Goal: Transaction & Acquisition: Purchase product/service

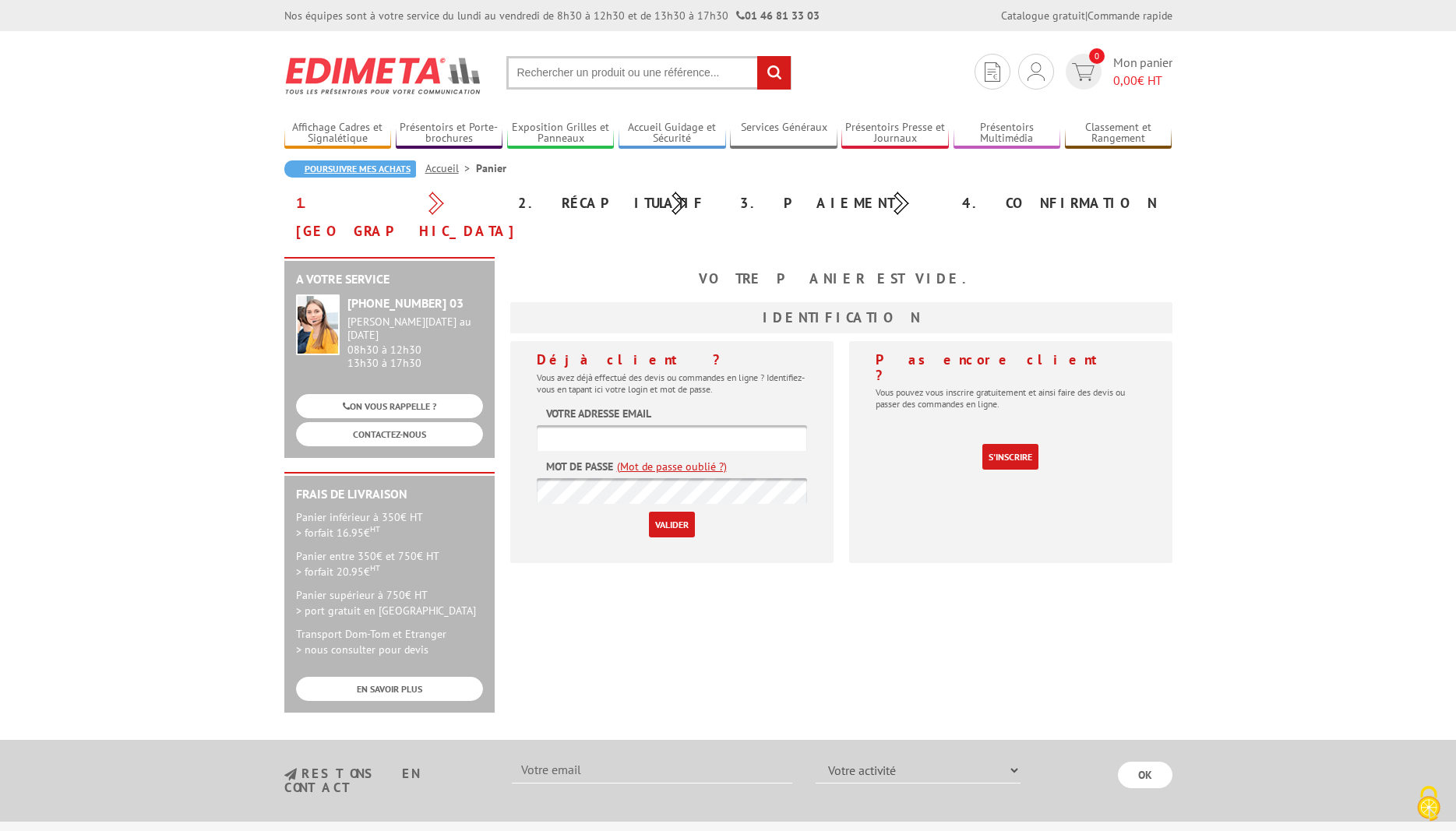
click at [321, 166] on link "Poursuivre mes achats" at bounding box center [350, 169] width 132 height 18
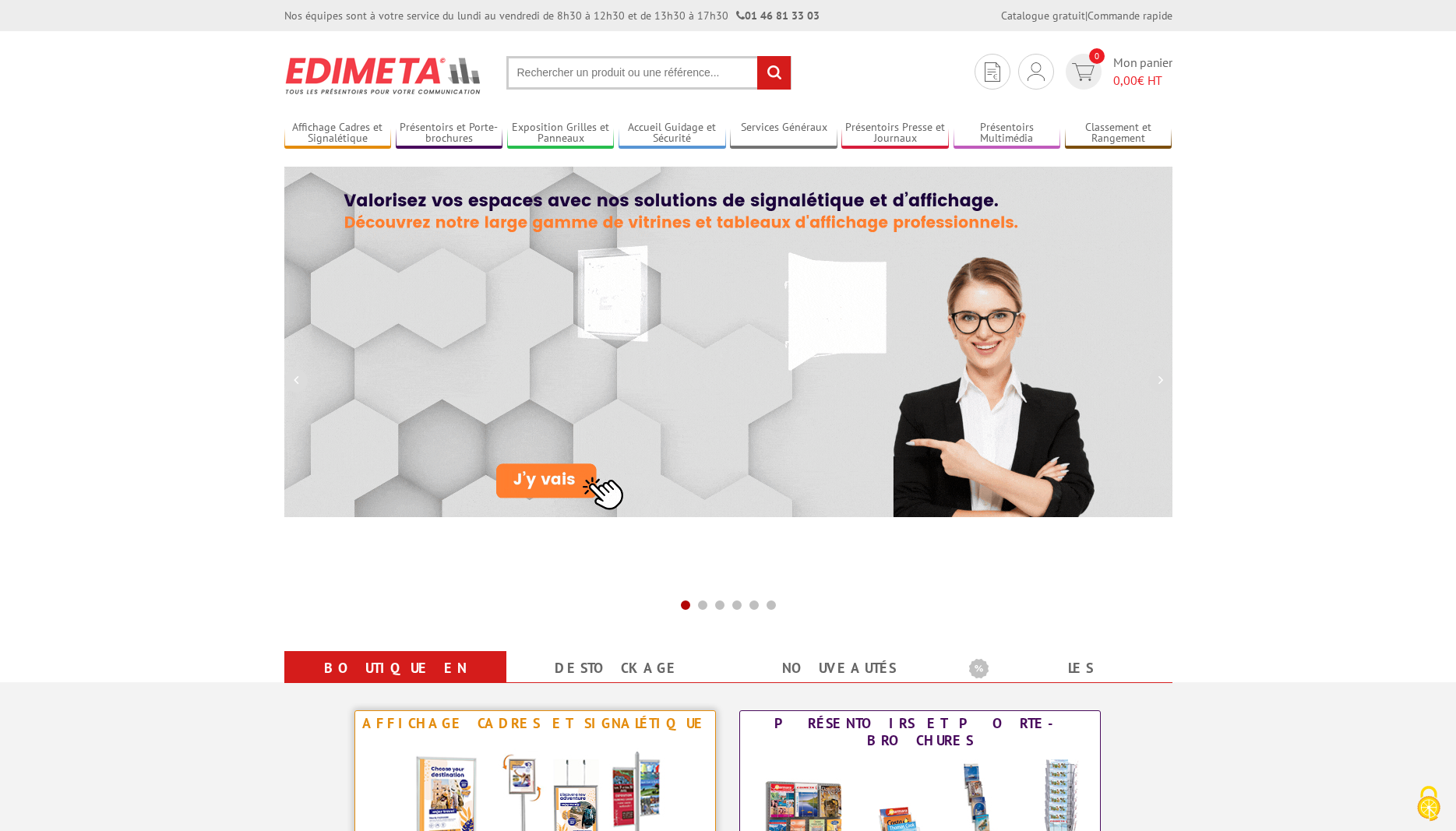
click at [484, 747] on img at bounding box center [535, 806] width 288 height 140
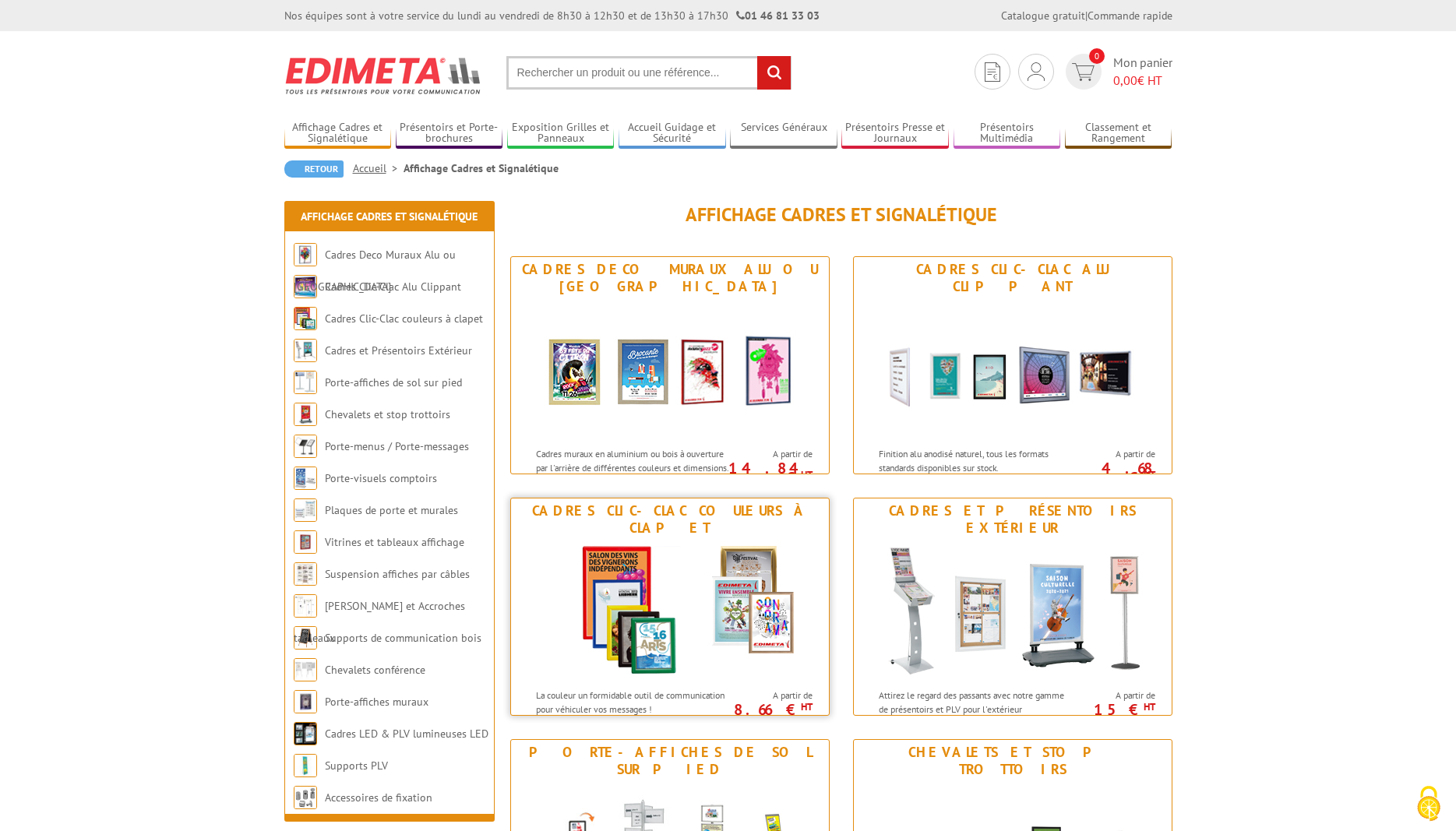
click at [600, 558] on img at bounding box center [669, 610] width 288 height 140
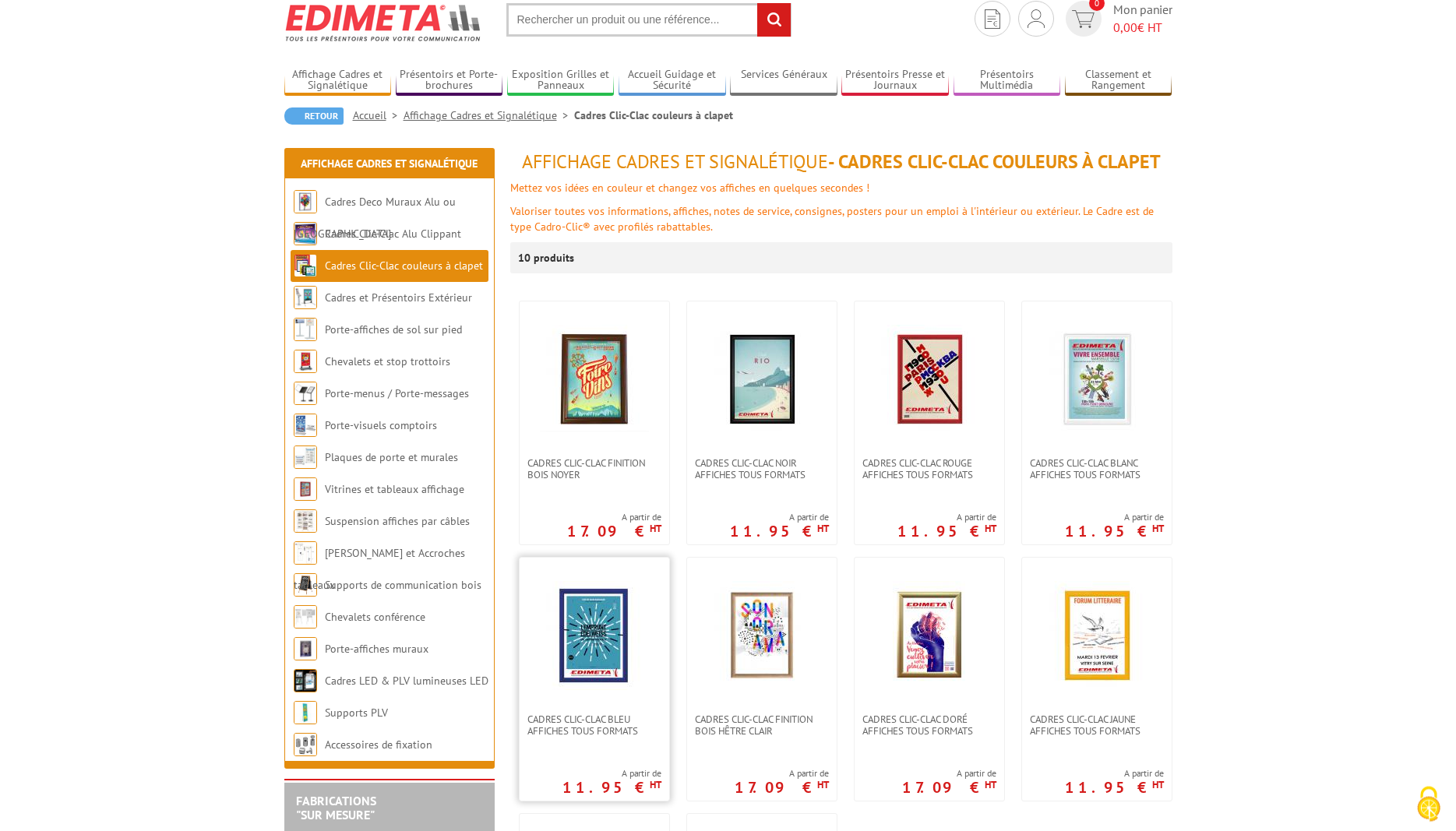
scroll to position [79, 0]
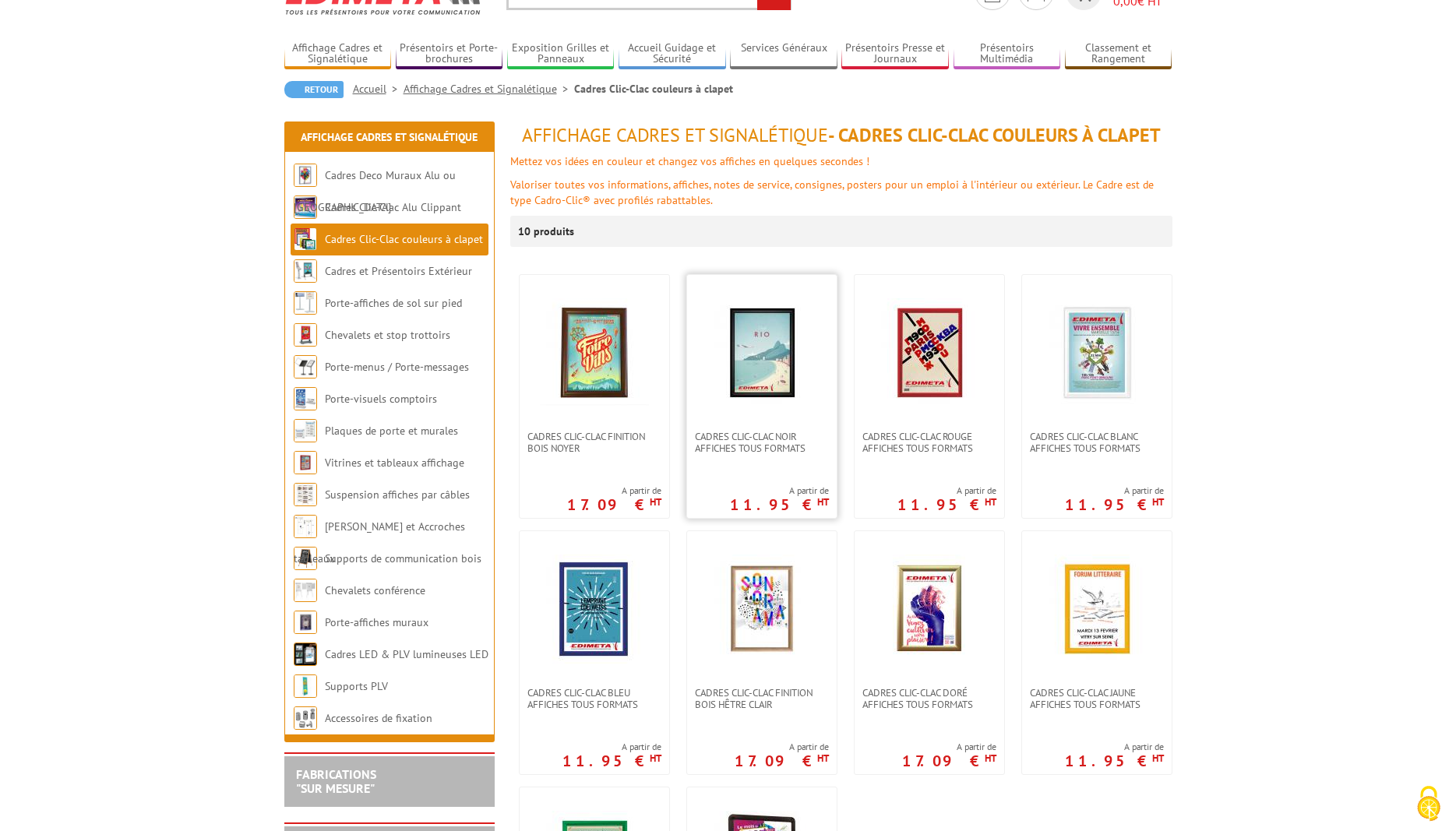
click at [757, 341] on img at bounding box center [762, 353] width 109 height 109
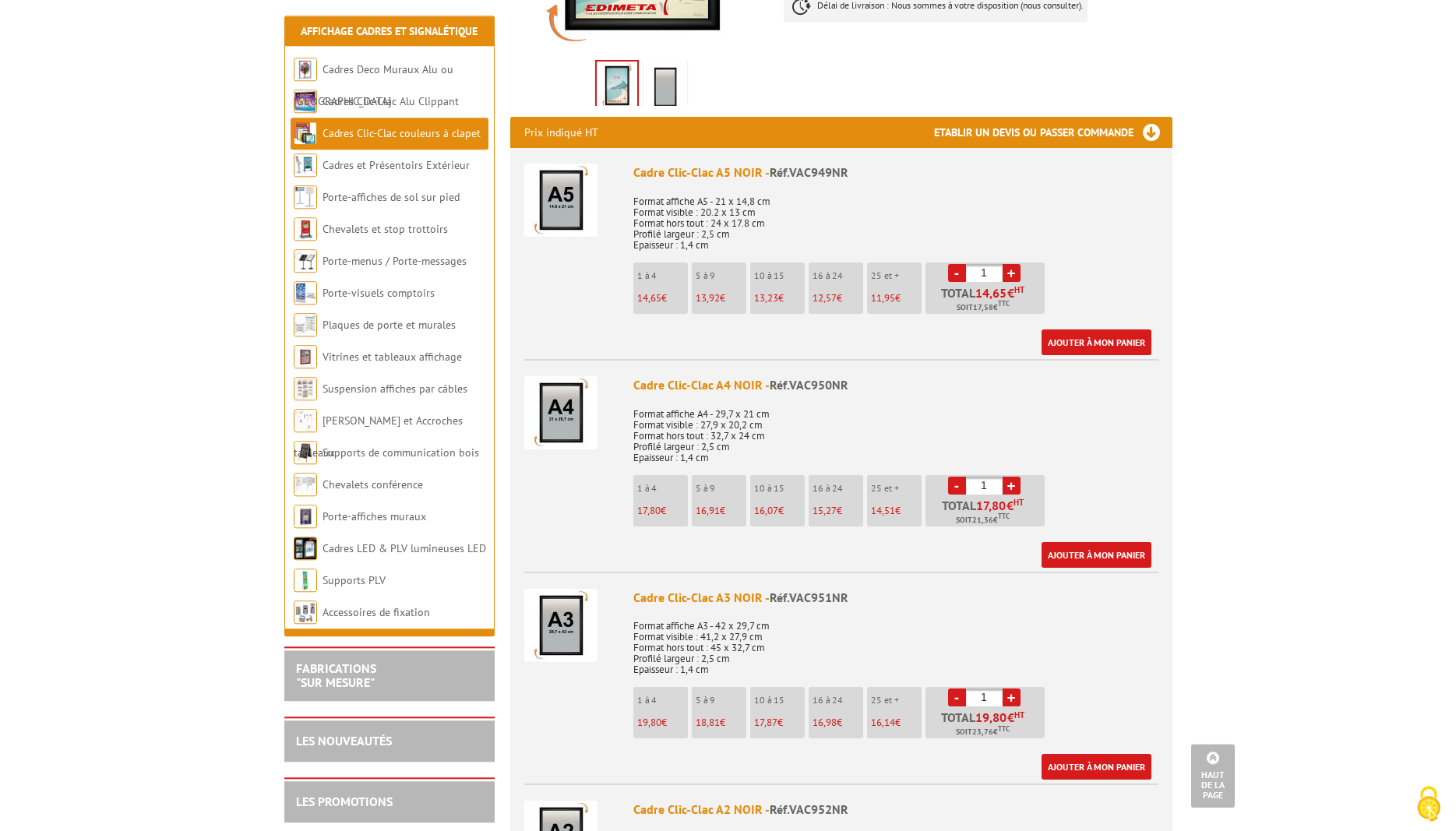
scroll to position [476, 0]
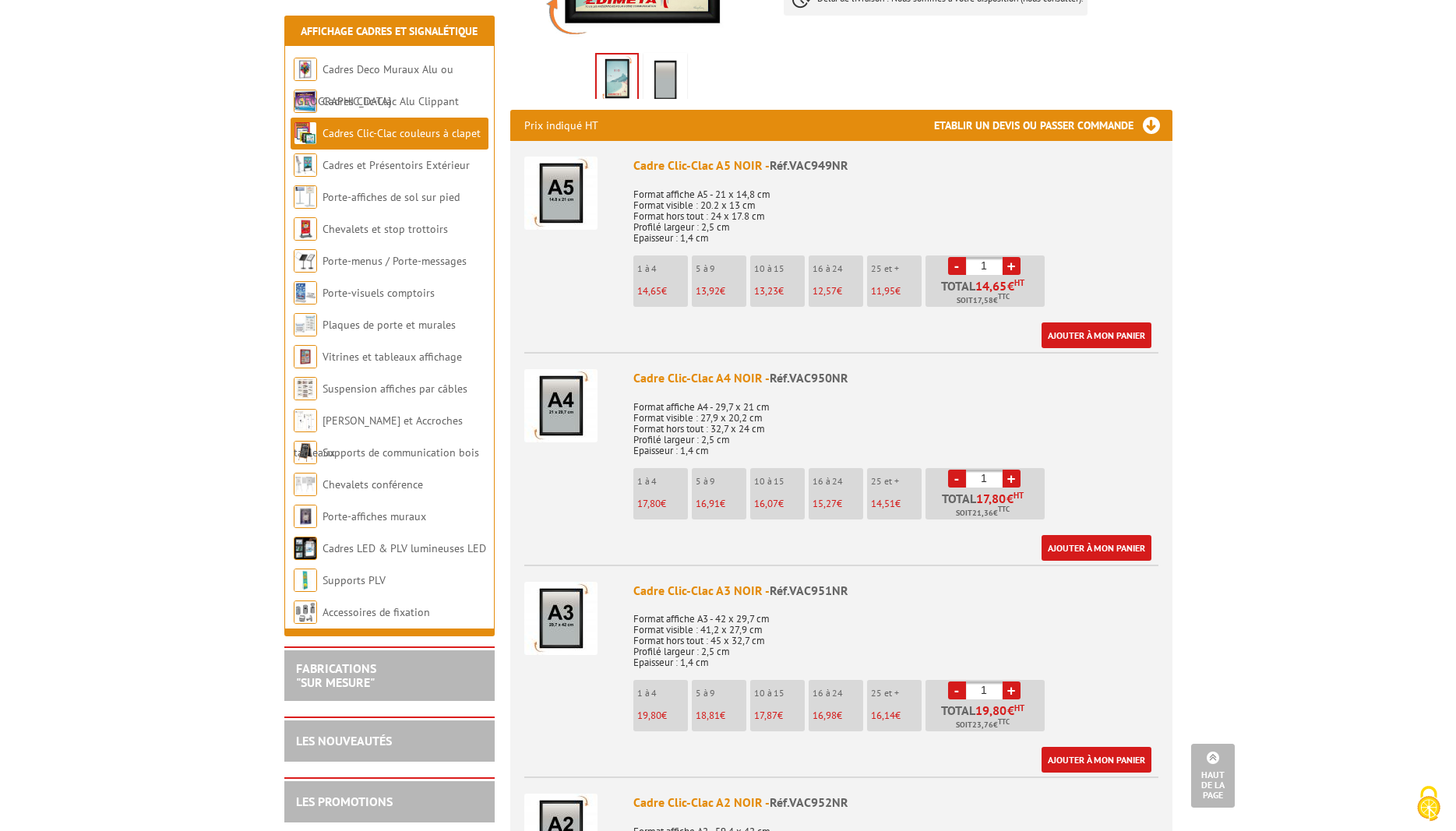
click at [989, 475] on input "1" at bounding box center [984, 478] width 37 height 18
type input "12"
click at [1099, 547] on link "Ajouter à mon panier" at bounding box center [1096, 548] width 110 height 26
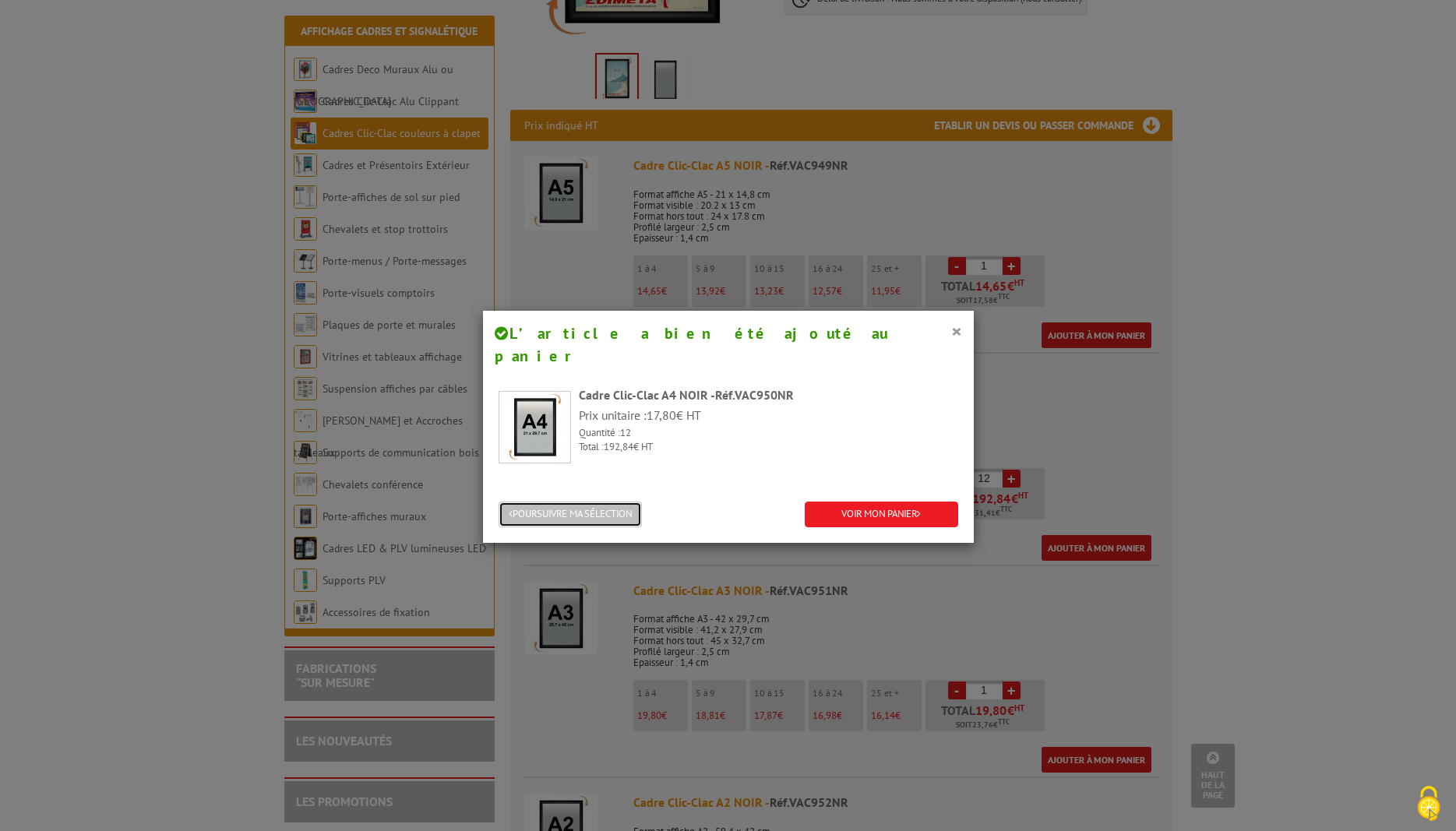
click at [575, 501] on button "POURSUIVRE MA SÉLECTION" at bounding box center [570, 514] width 143 height 26
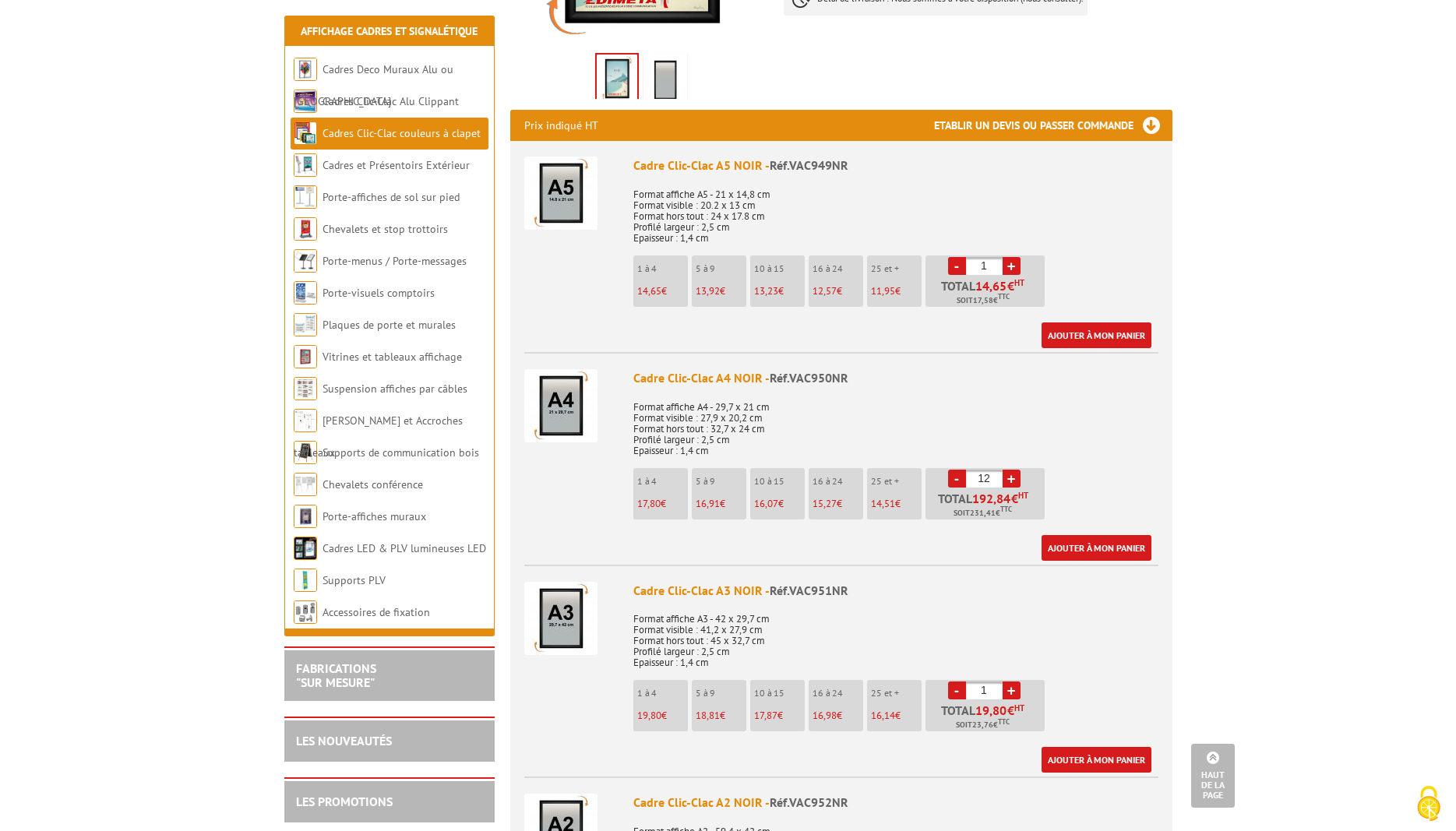
scroll to position [556, 0]
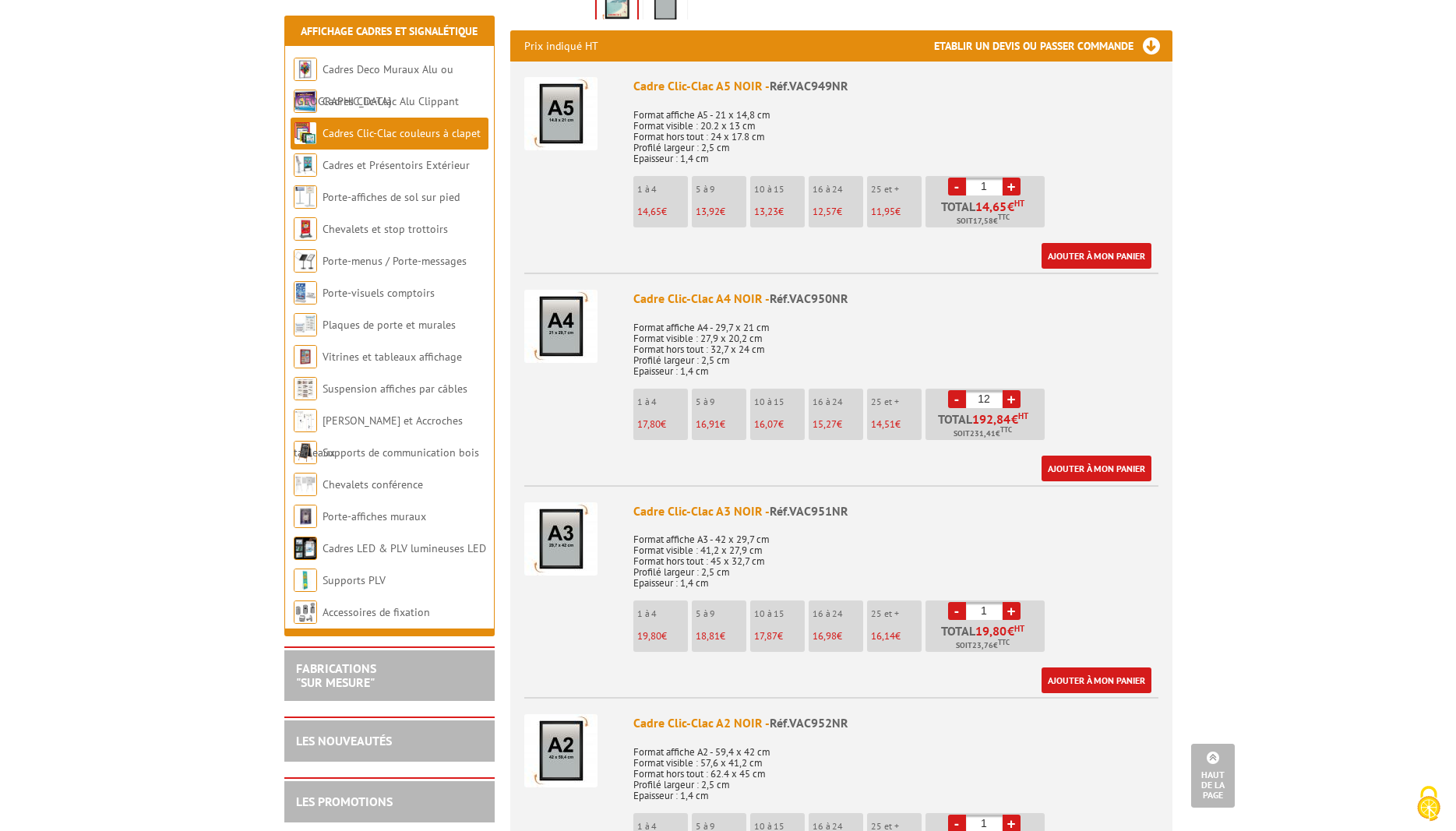
click at [992, 608] on input "1" at bounding box center [984, 610] width 37 height 18
type input "16"
click at [1095, 675] on link "Ajouter à mon panier" at bounding box center [1096, 680] width 110 height 26
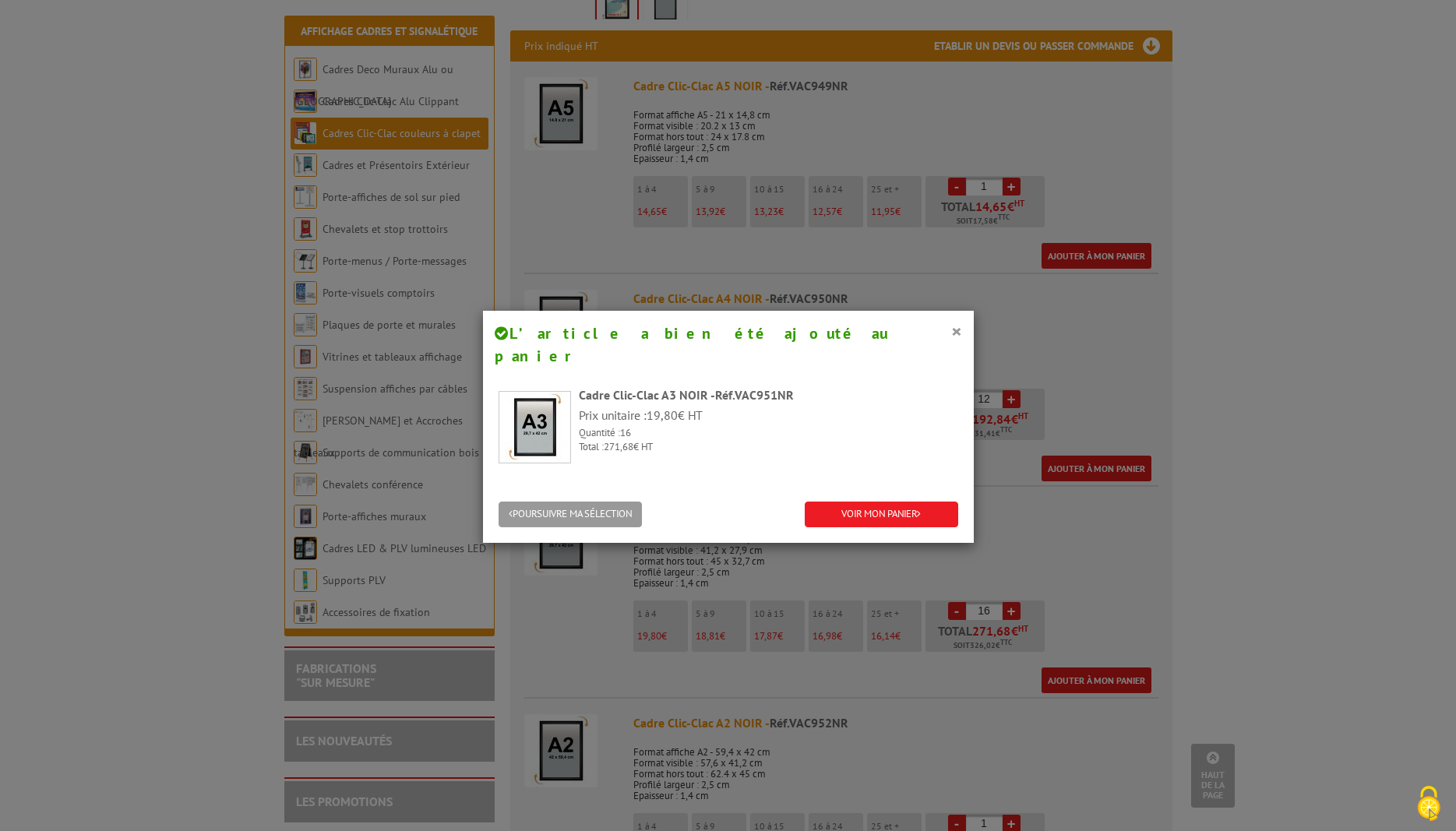
click at [540, 487] on div "POURSUIVRE MA SÉLECTION VOIR MON PANIER" at bounding box center [728, 514] width 490 height 56
click at [556, 501] on button "POURSUIVRE MA SÉLECTION" at bounding box center [570, 514] width 143 height 26
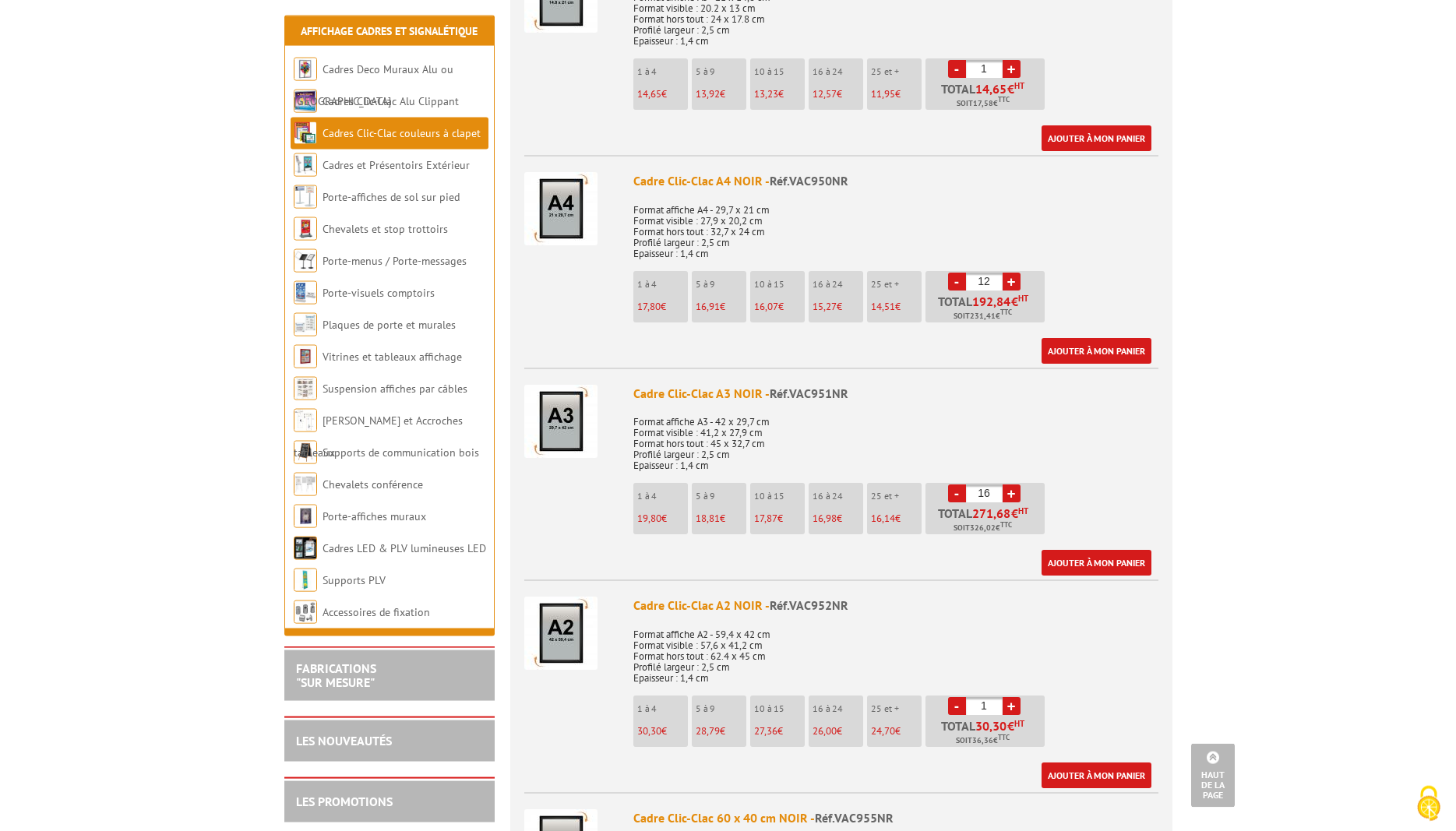
scroll to position [794, 0]
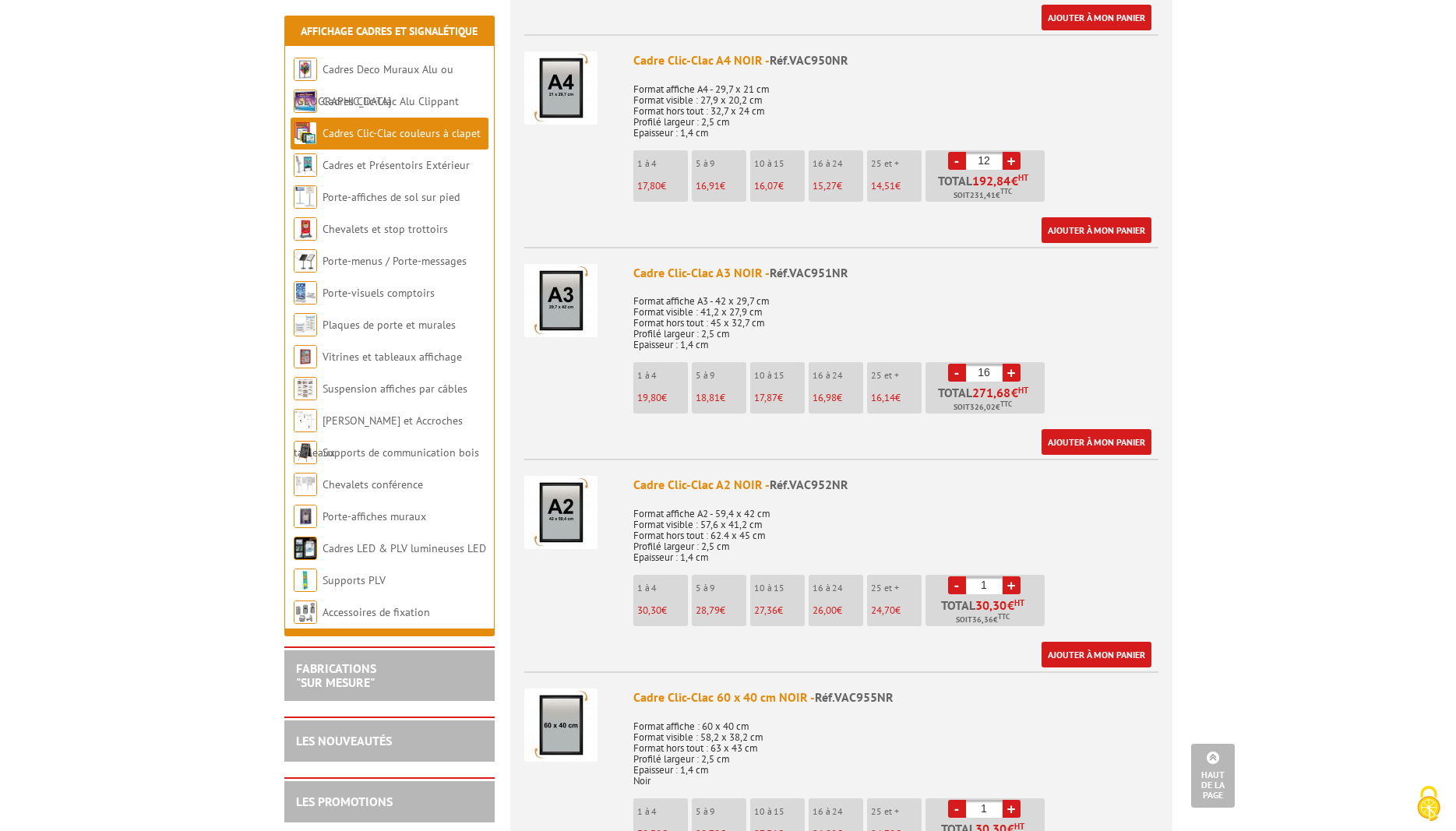
click at [1013, 580] on link "+" at bounding box center [1011, 584] width 18 height 18
type input "2"
click at [1092, 653] on link "Ajouter à mon panier" at bounding box center [1096, 655] width 110 height 26
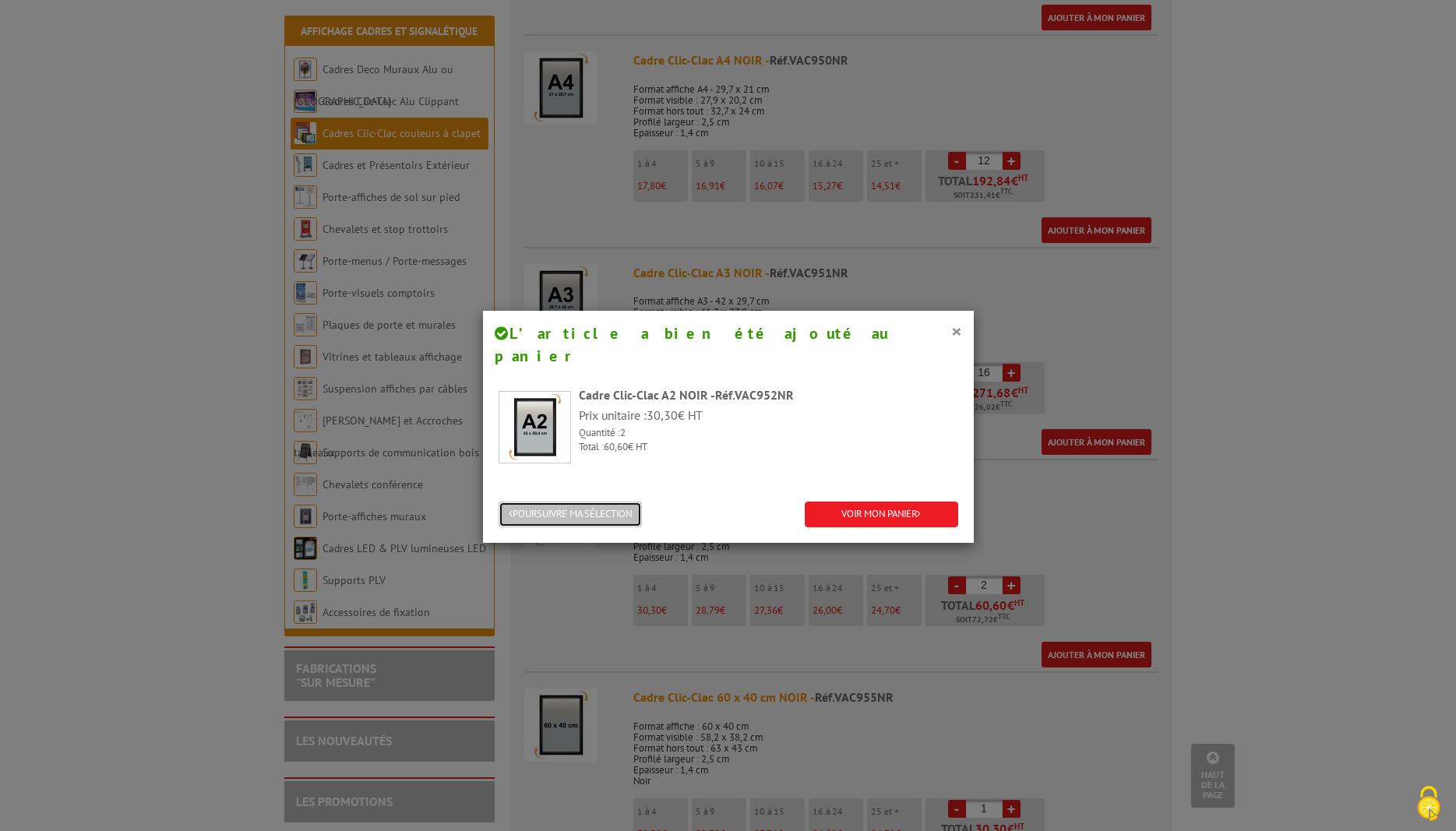
click at [583, 501] on button "POURSUIVRE MA SÉLECTION" at bounding box center [570, 514] width 143 height 26
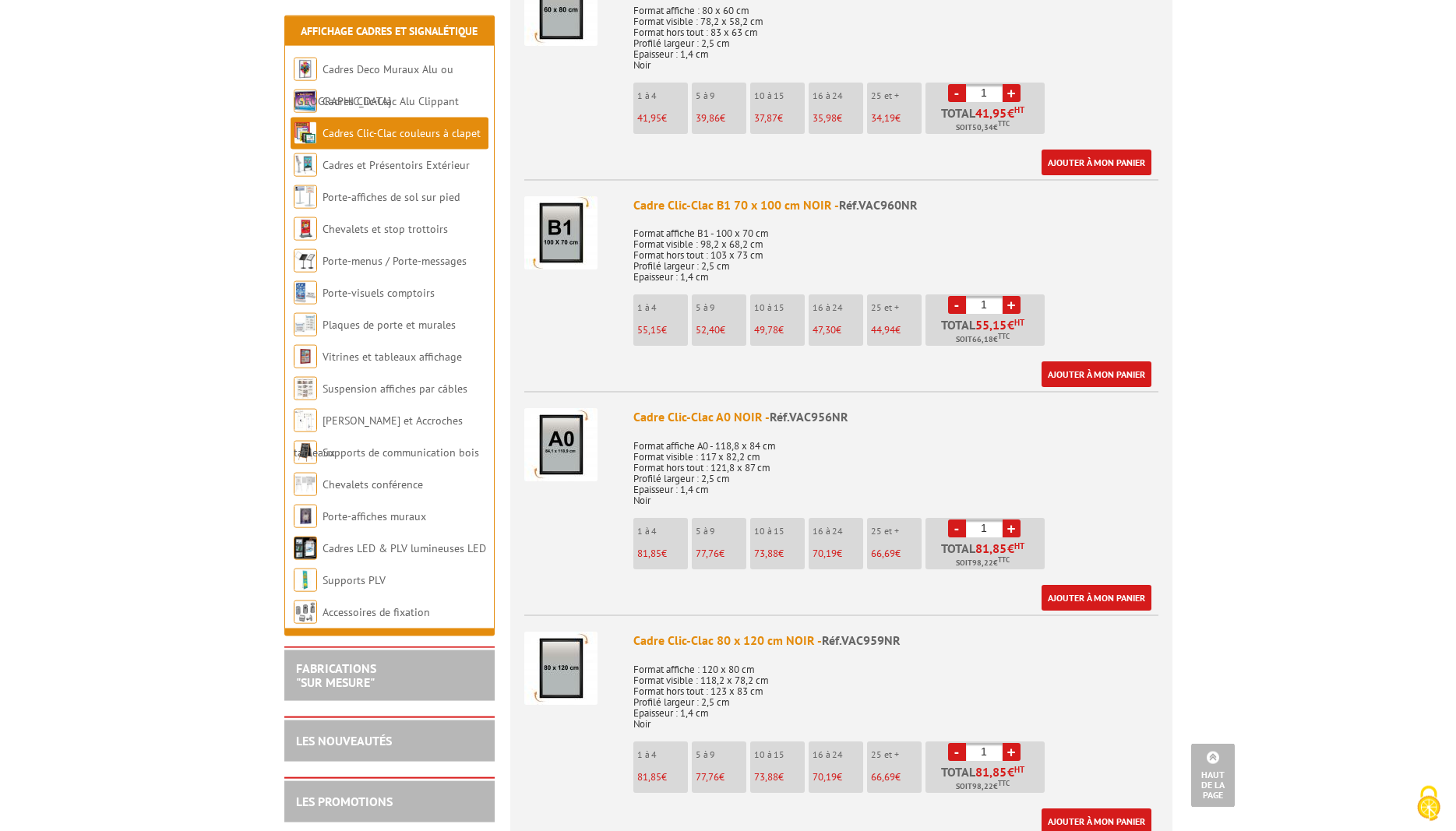
scroll to position [2065, 0]
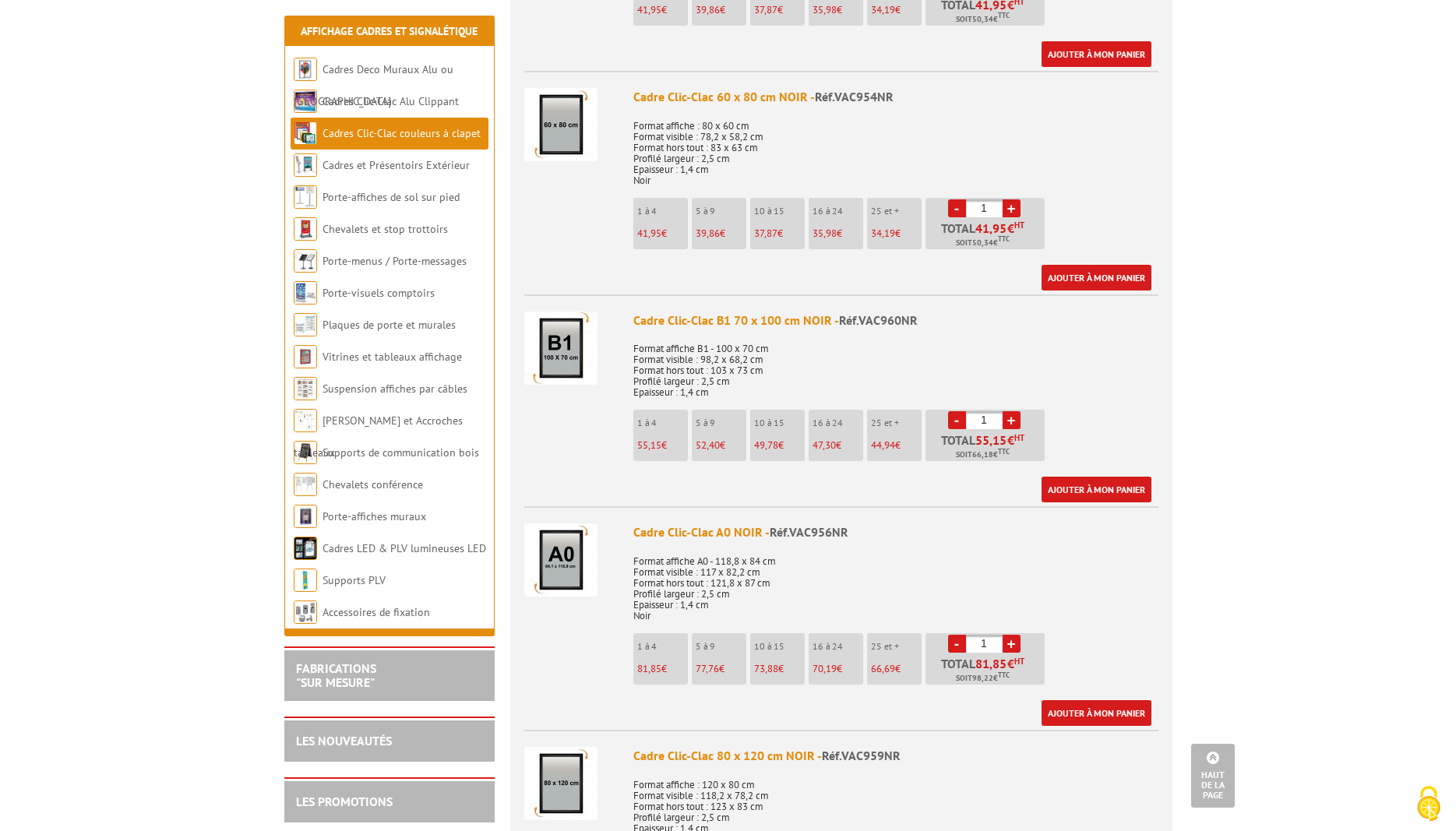
drag, startPoint x: 993, startPoint y: 203, endPoint x: 969, endPoint y: 209, distance: 24.7
click at [969, 209] on input "1" at bounding box center [984, 208] width 37 height 18
type input "30"
click at [1096, 275] on link "Ajouter à mon panier" at bounding box center [1096, 278] width 110 height 26
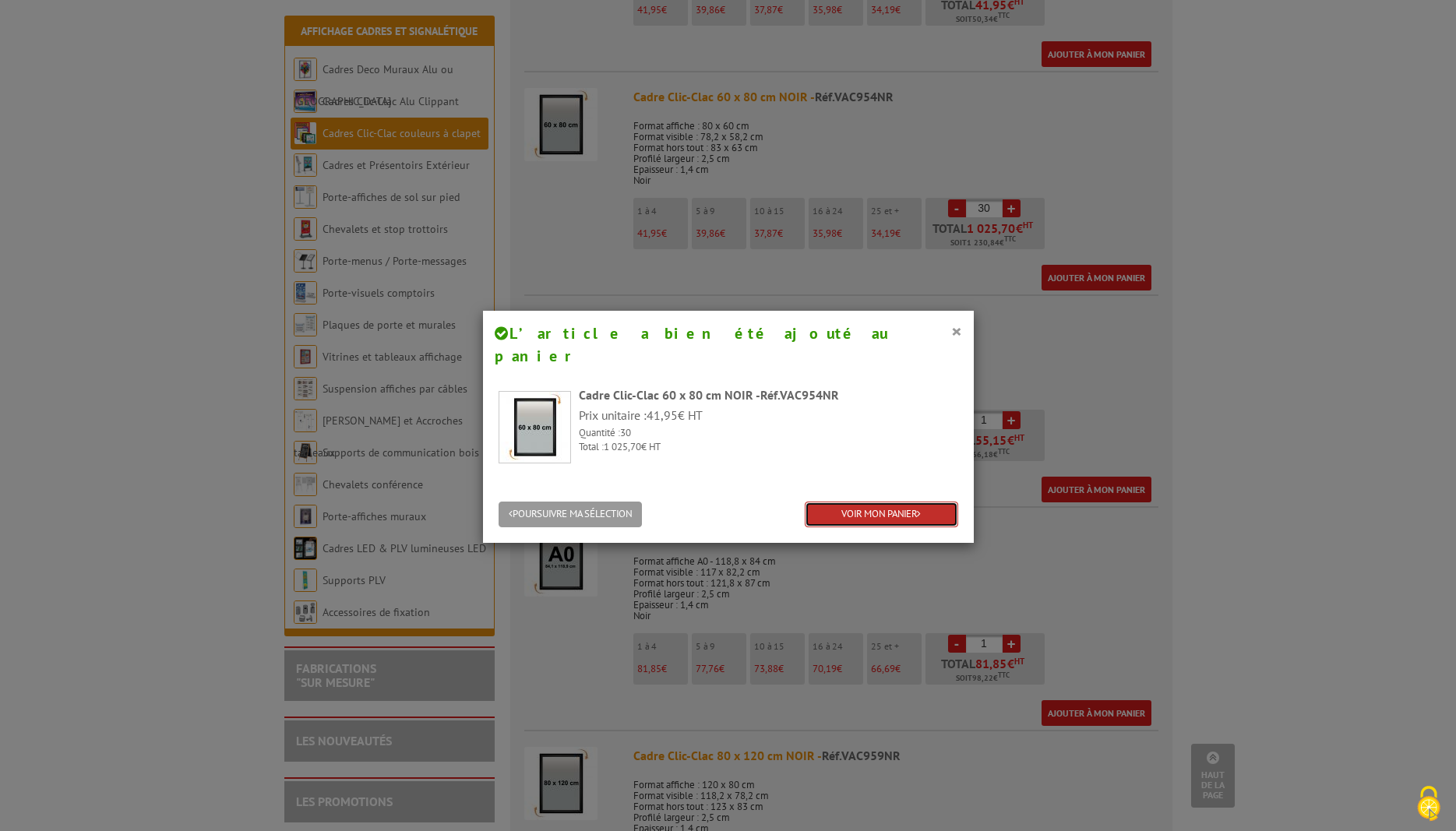
click at [878, 501] on link "VOIR MON PANIER" at bounding box center [881, 514] width 153 height 26
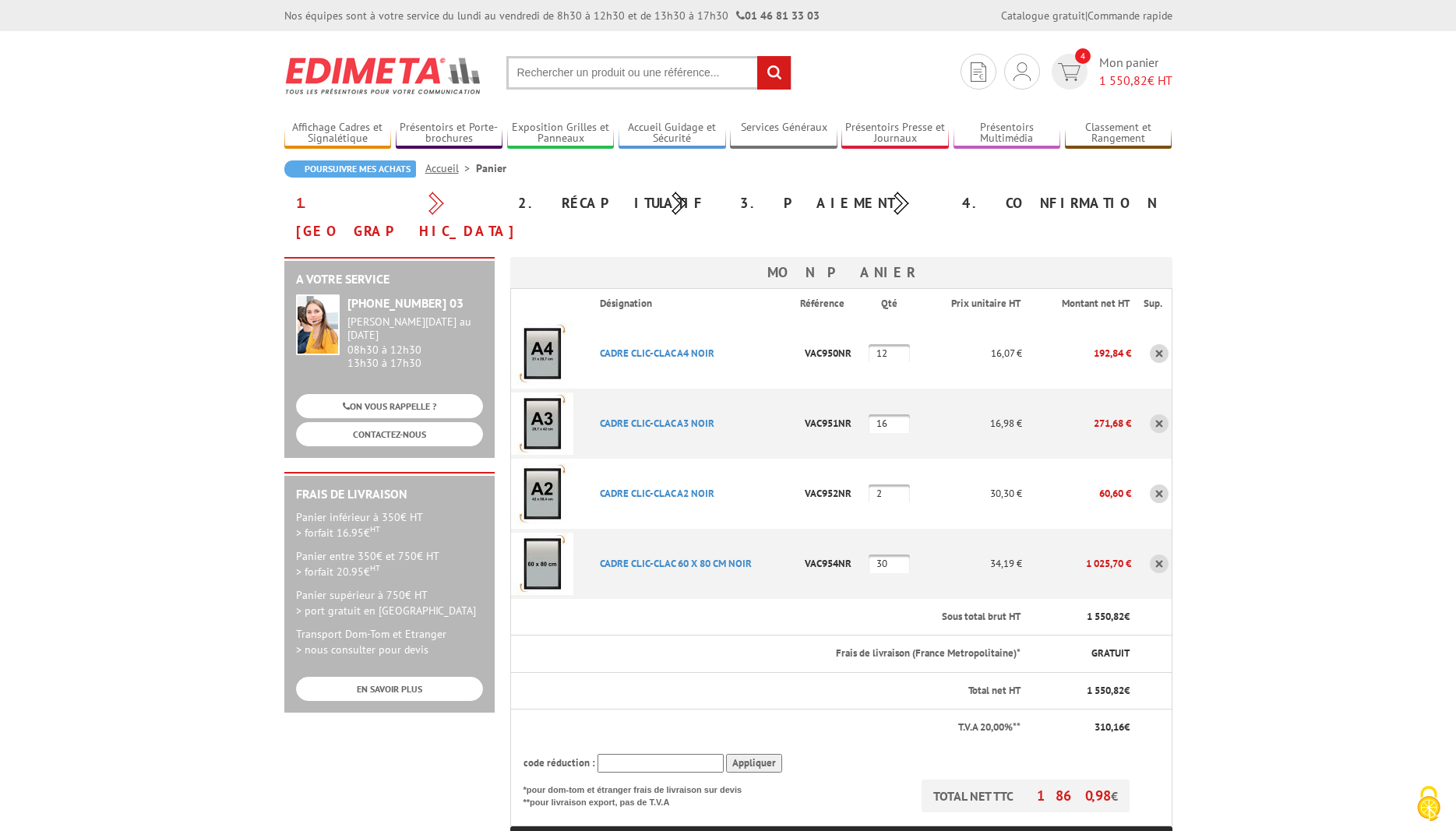
drag, startPoint x: 270, startPoint y: 42, endPoint x: 838, endPoint y: 97, distance: 570.7
click at [838, 97] on body "Nos équipes sont à votre service du [DATE] au [DATE] de 8h30 à 12h30 et de 13h3…" at bounding box center [728, 766] width 1456 height 1534
